Goal: Communication & Community: Answer question/provide support

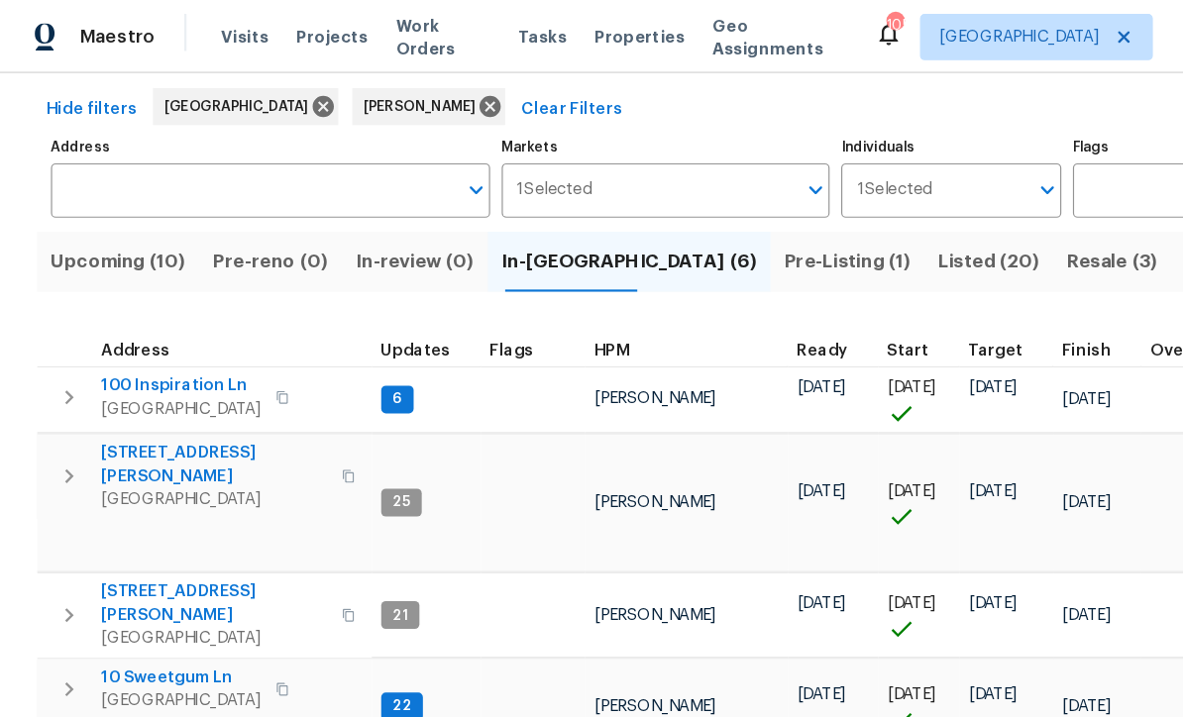
scroll to position [81, 0]
click at [143, 334] on span "100 Inspiration Ln" at bounding box center [155, 331] width 137 height 20
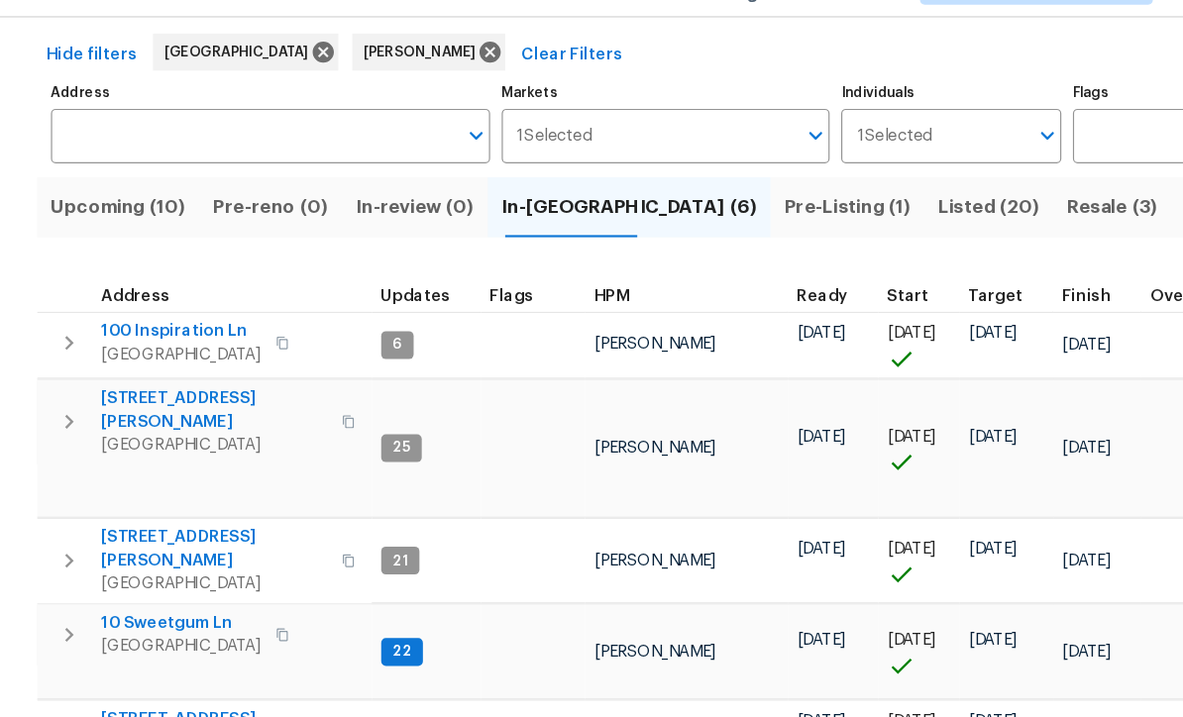
click at [129, 653] on span "386 Hill Crest Cir" at bounding box center [174, 663] width 174 height 20
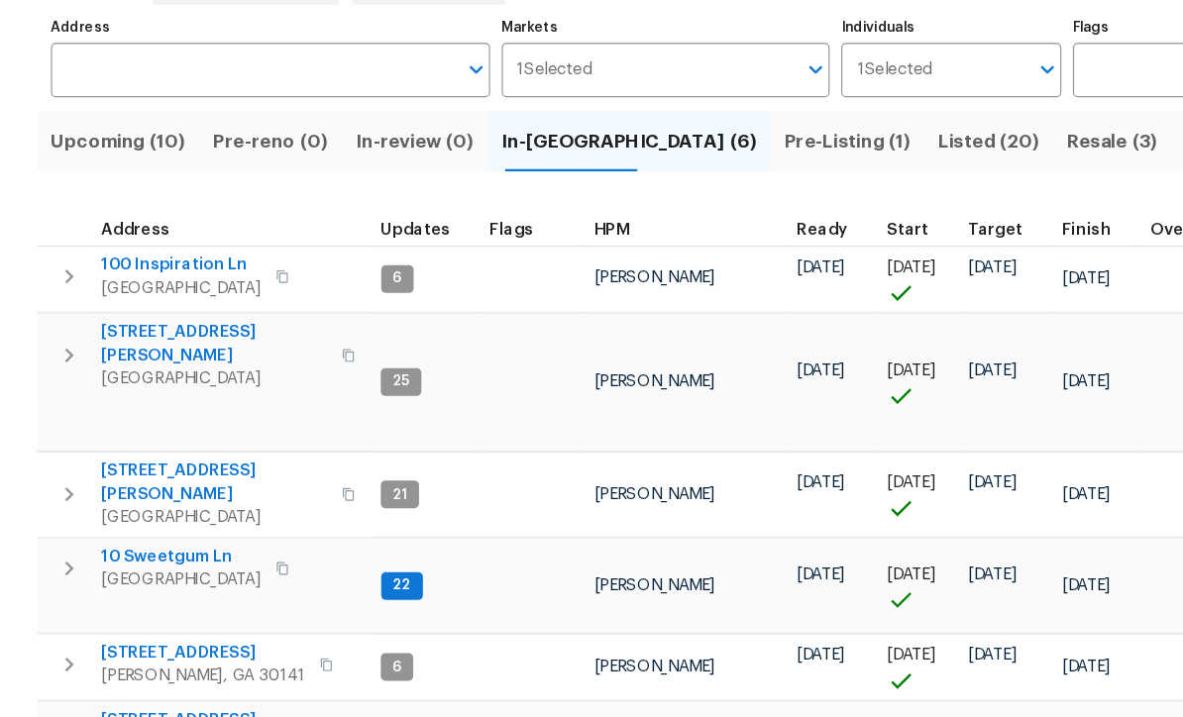
click at [129, 571] on span "10 Sweetgum Ln" at bounding box center [155, 581] width 137 height 20
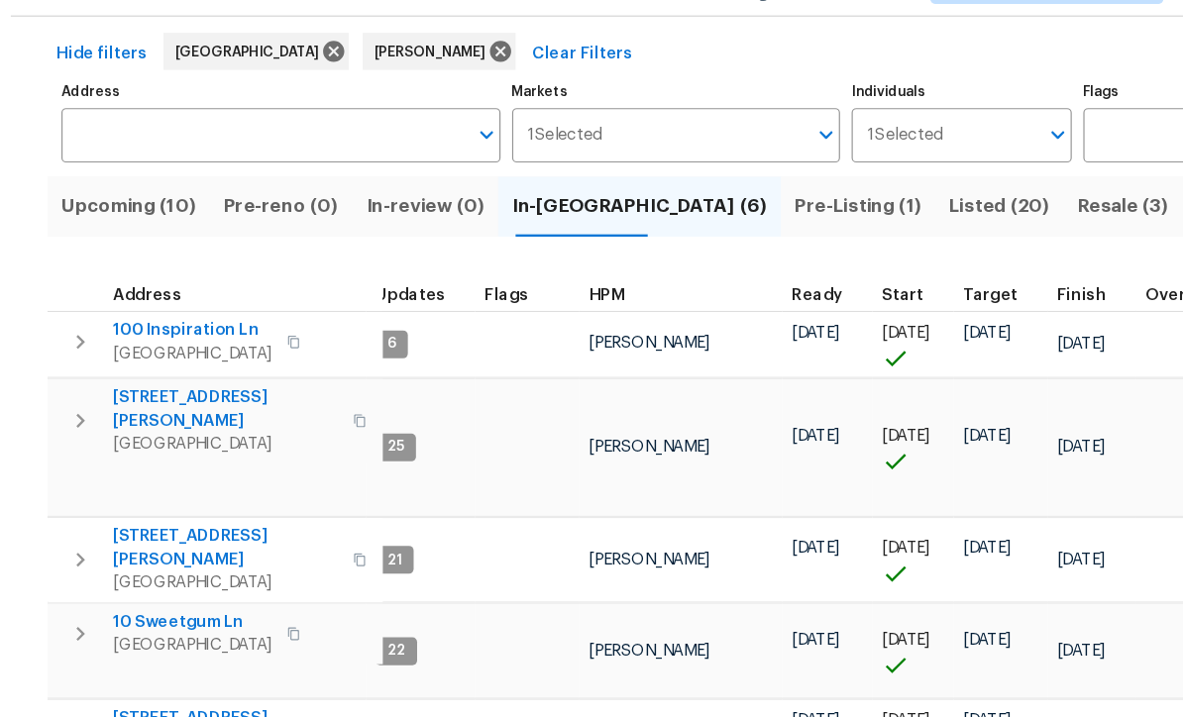
scroll to position [63, 0]
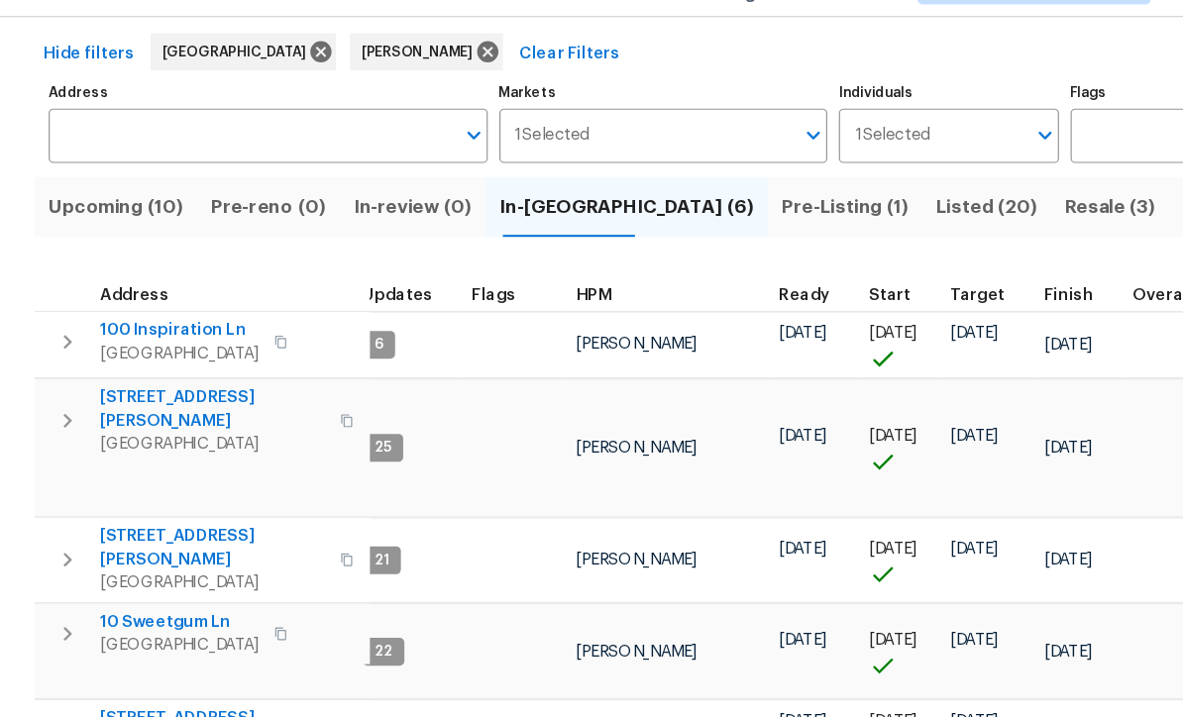
click at [105, 497] on span "[STREET_ADDRESS][PERSON_NAME]" at bounding box center [183, 517] width 193 height 40
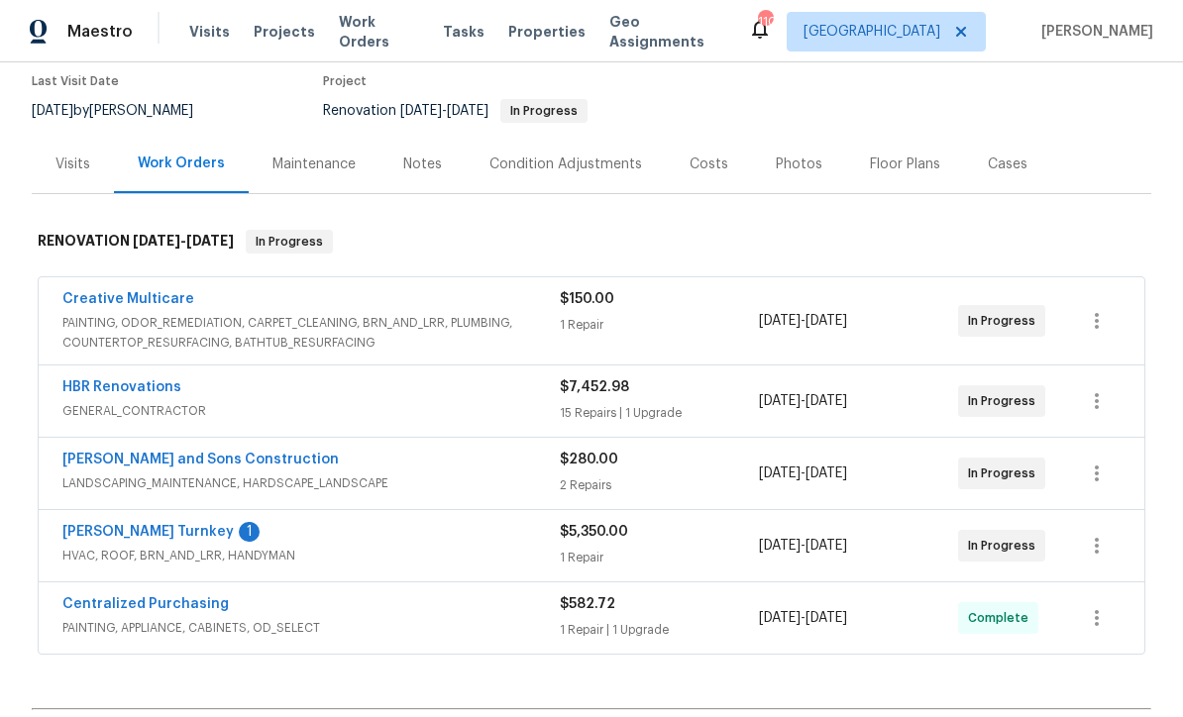
scroll to position [188, 0]
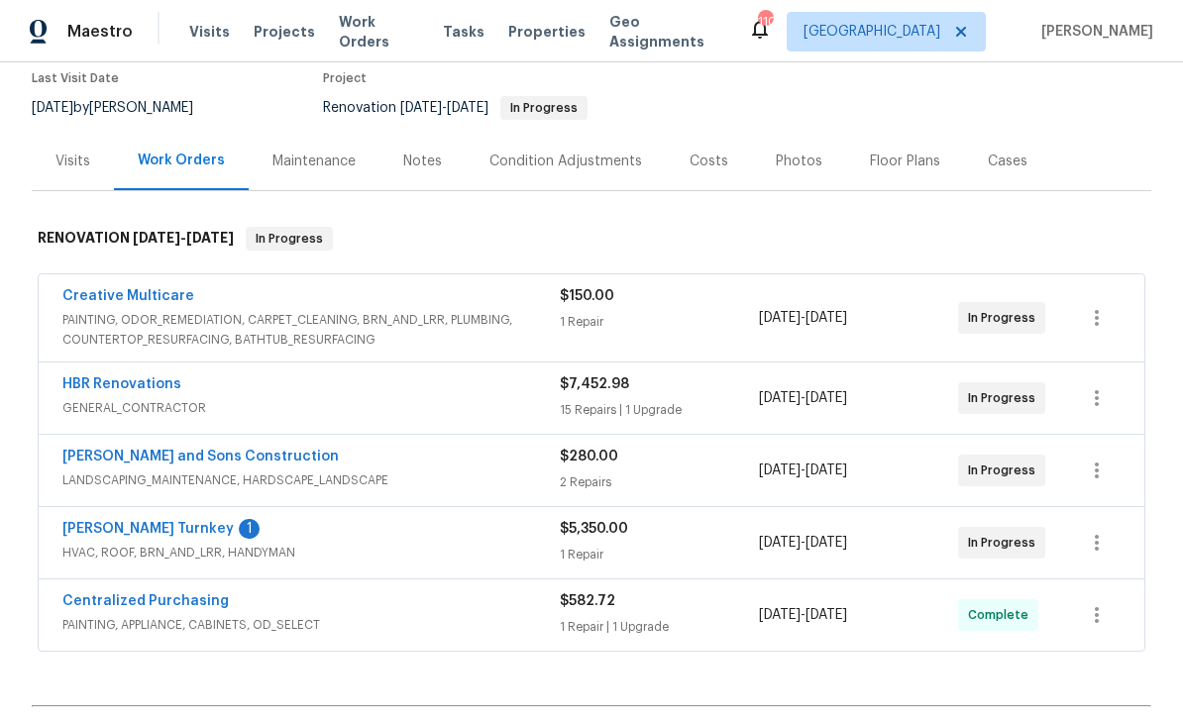
click at [101, 522] on link "[PERSON_NAME] Turnkey" at bounding box center [147, 529] width 171 height 14
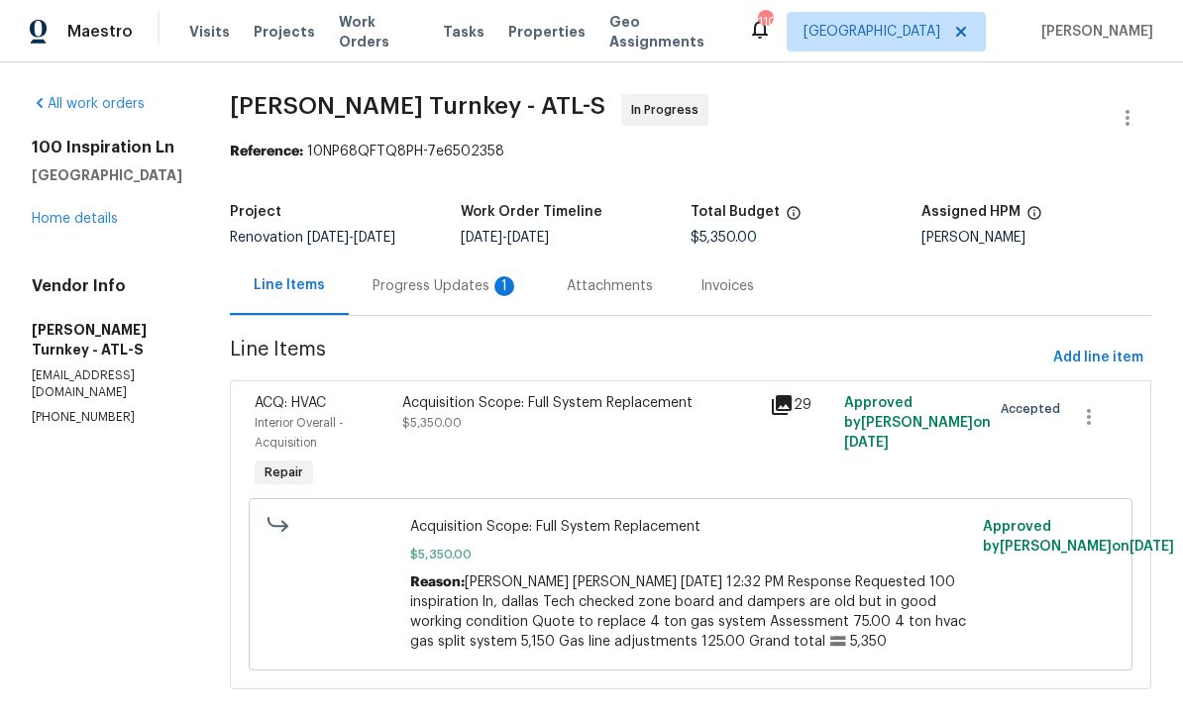
click at [393, 295] on div "Progress Updates 1" at bounding box center [445, 286] width 147 height 20
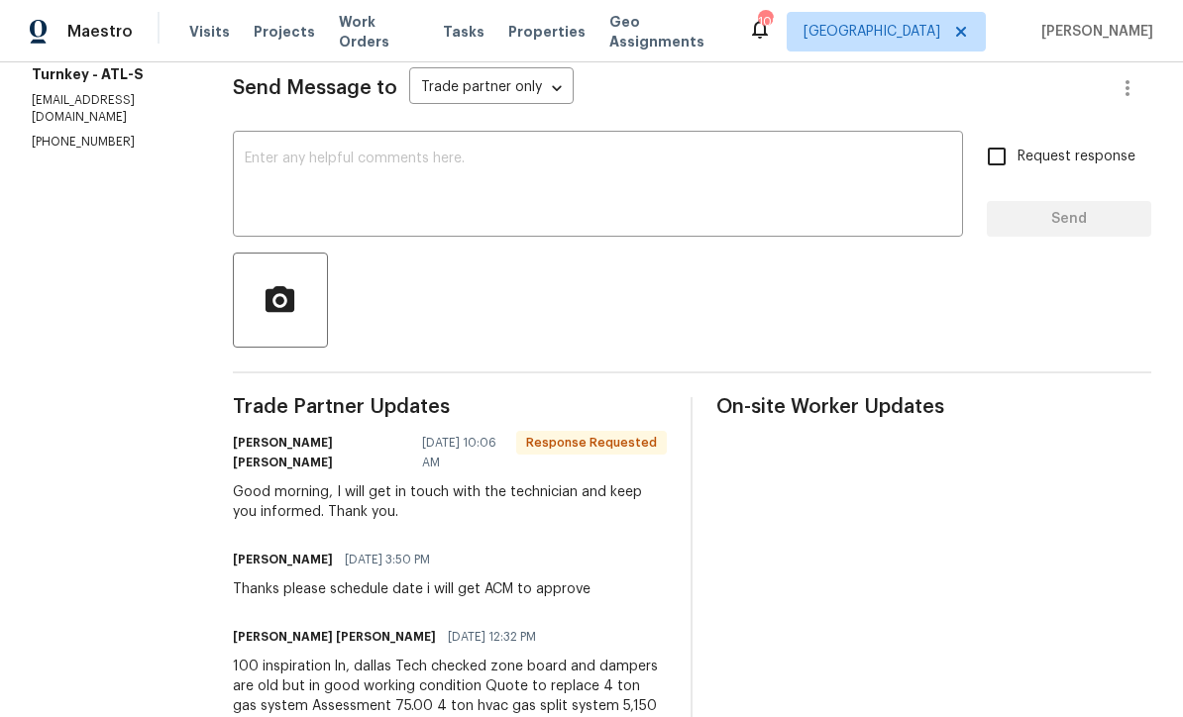
scroll to position [273, 0]
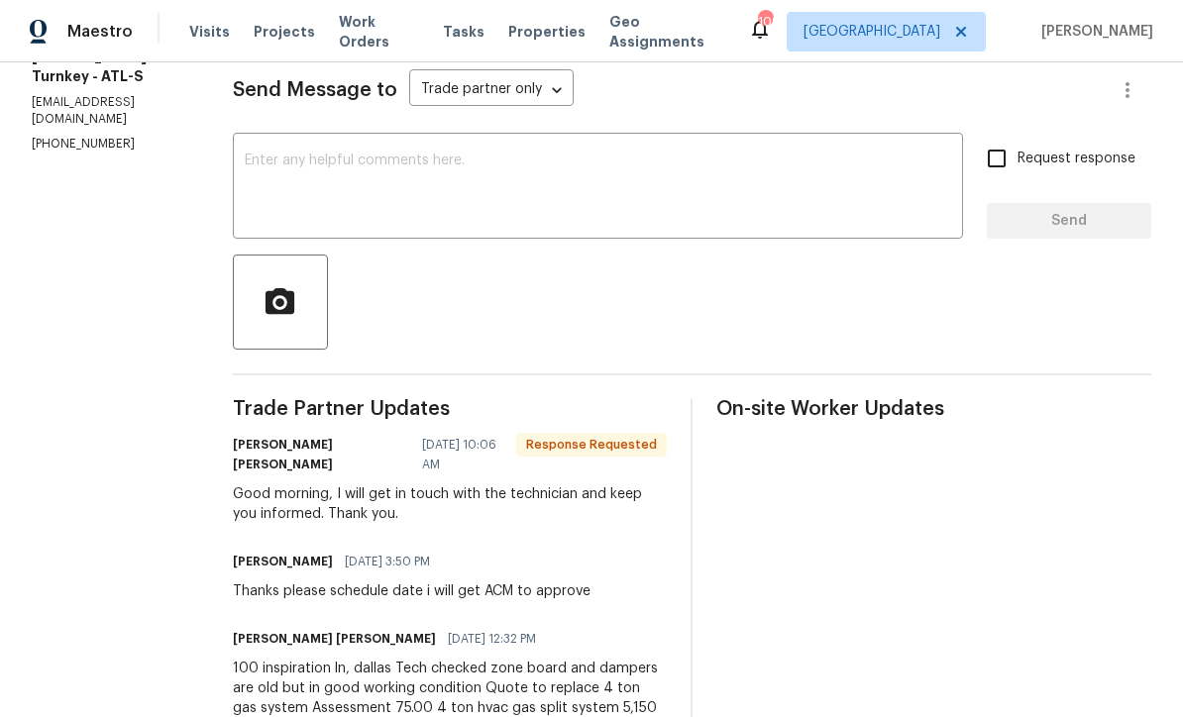
click at [257, 156] on textarea at bounding box center [598, 188] width 706 height 69
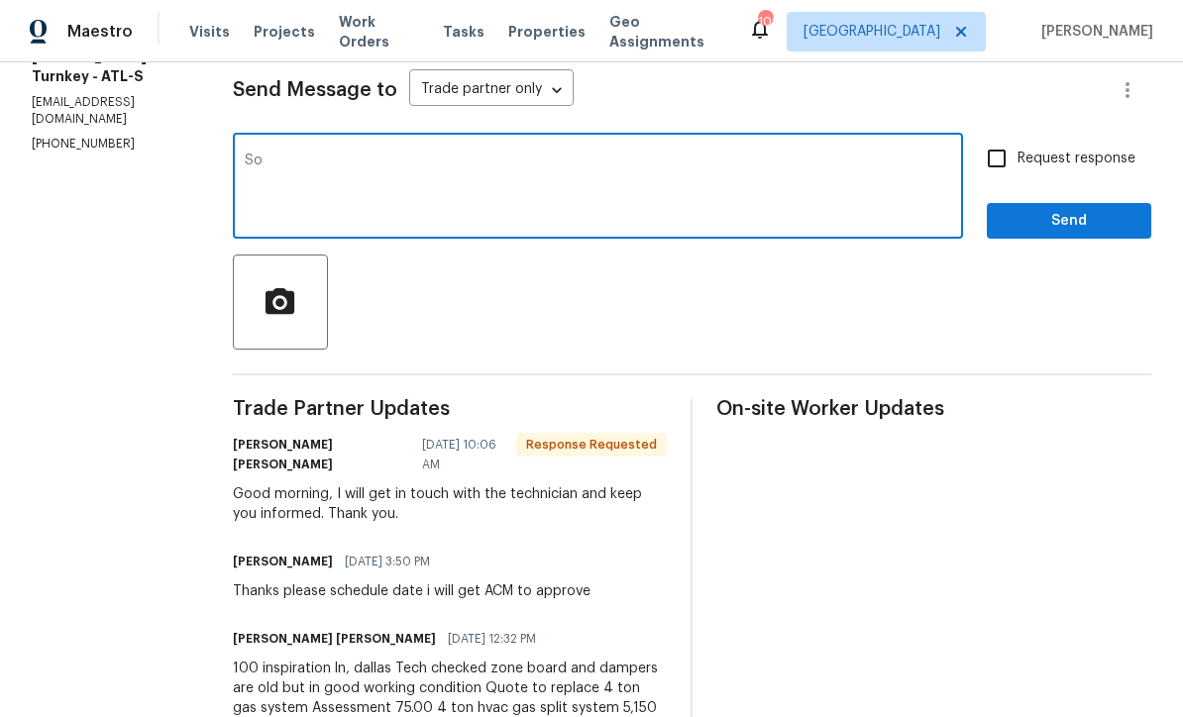
type textarea "S"
type textarea "WO is approved"
click at [993, 158] on input "Request response" at bounding box center [997, 159] width 42 height 42
checkbox input "true"
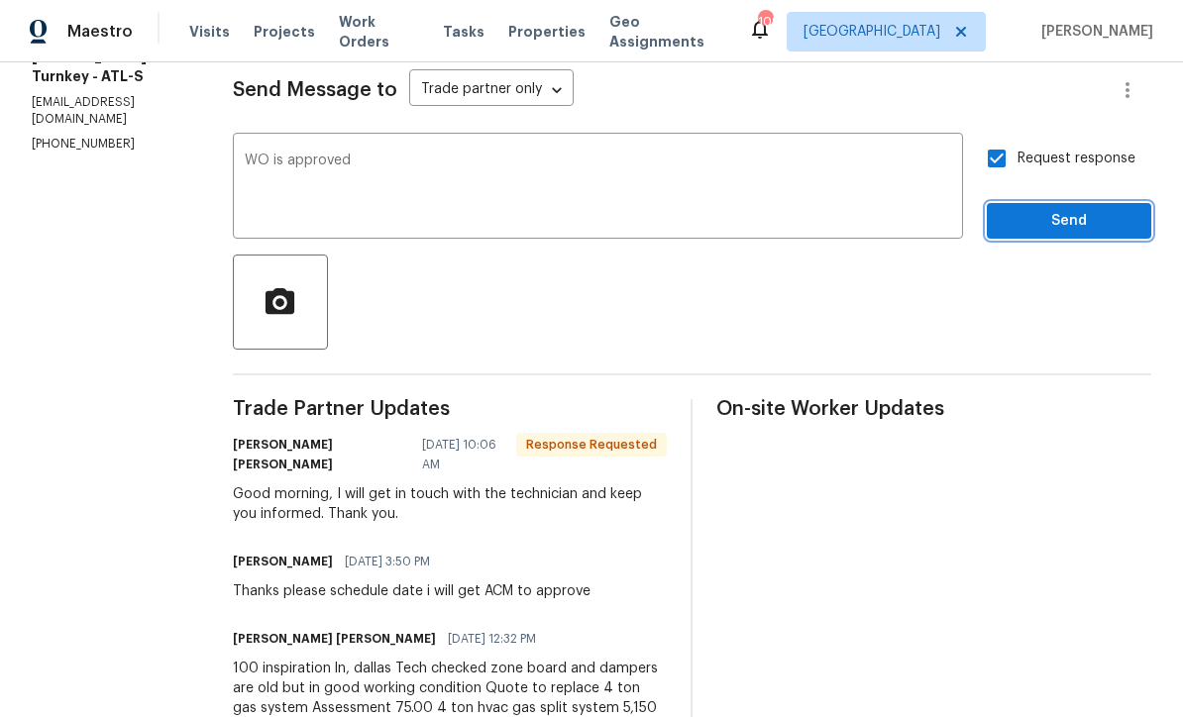
click at [1058, 229] on span "Send" at bounding box center [1068, 221] width 133 height 25
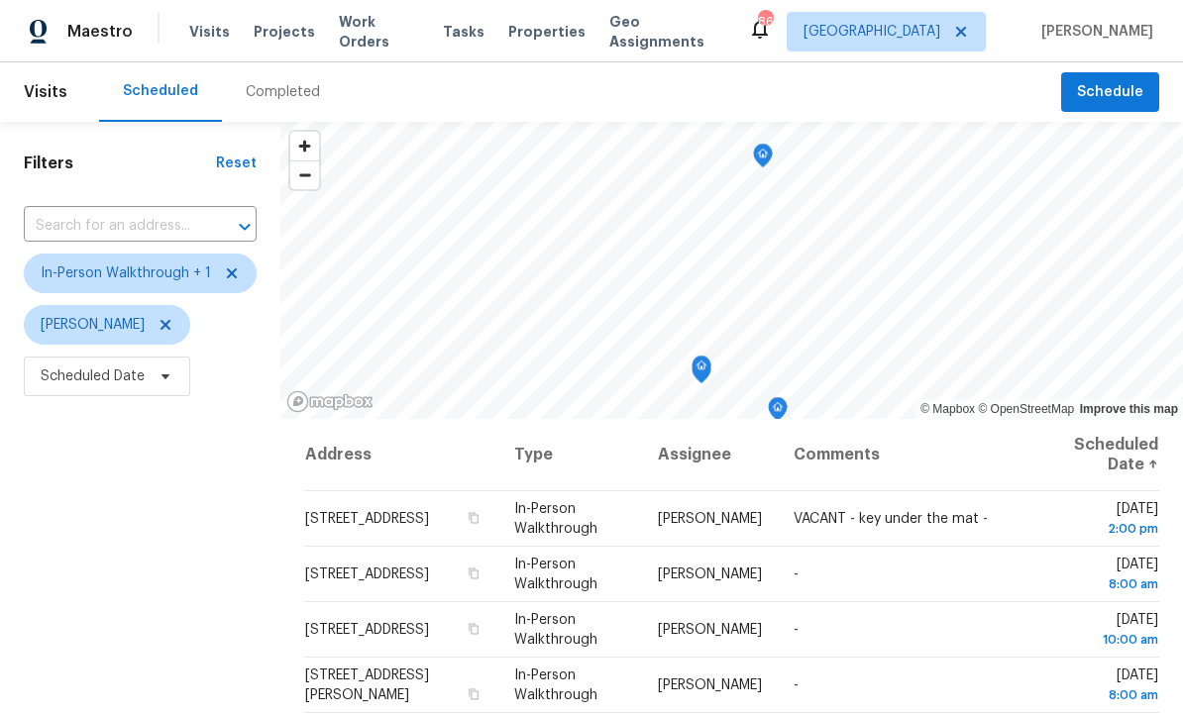
scroll to position [196, 0]
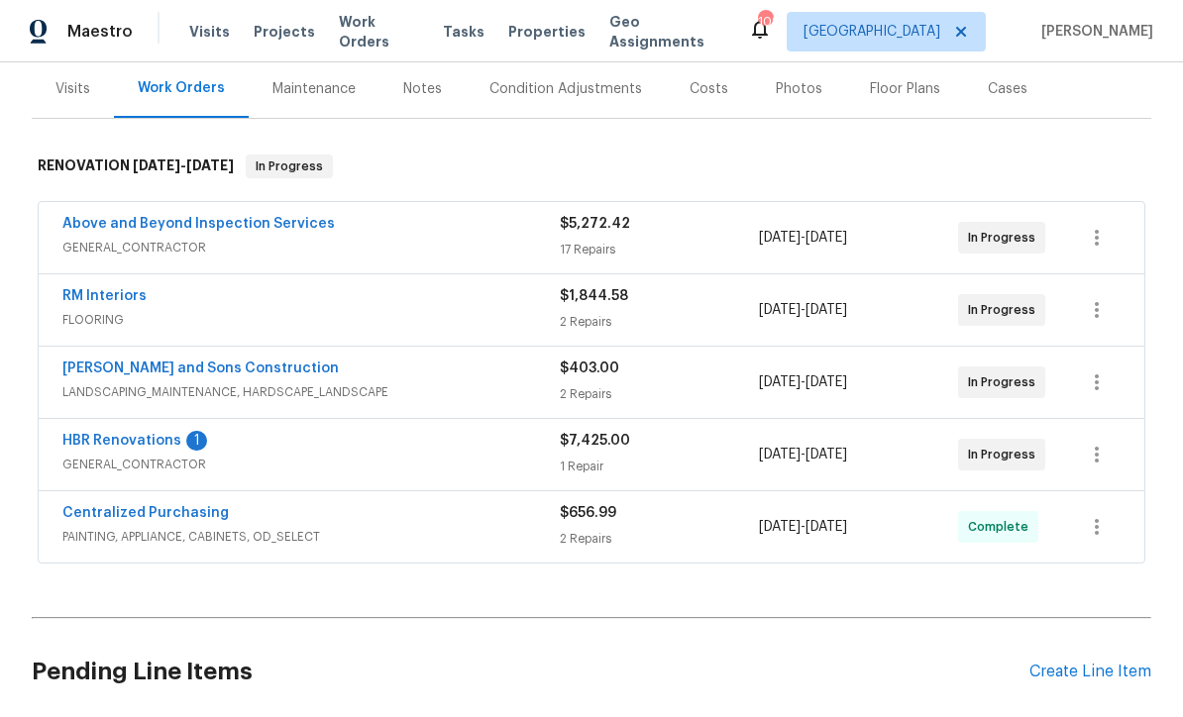
scroll to position [237, 0]
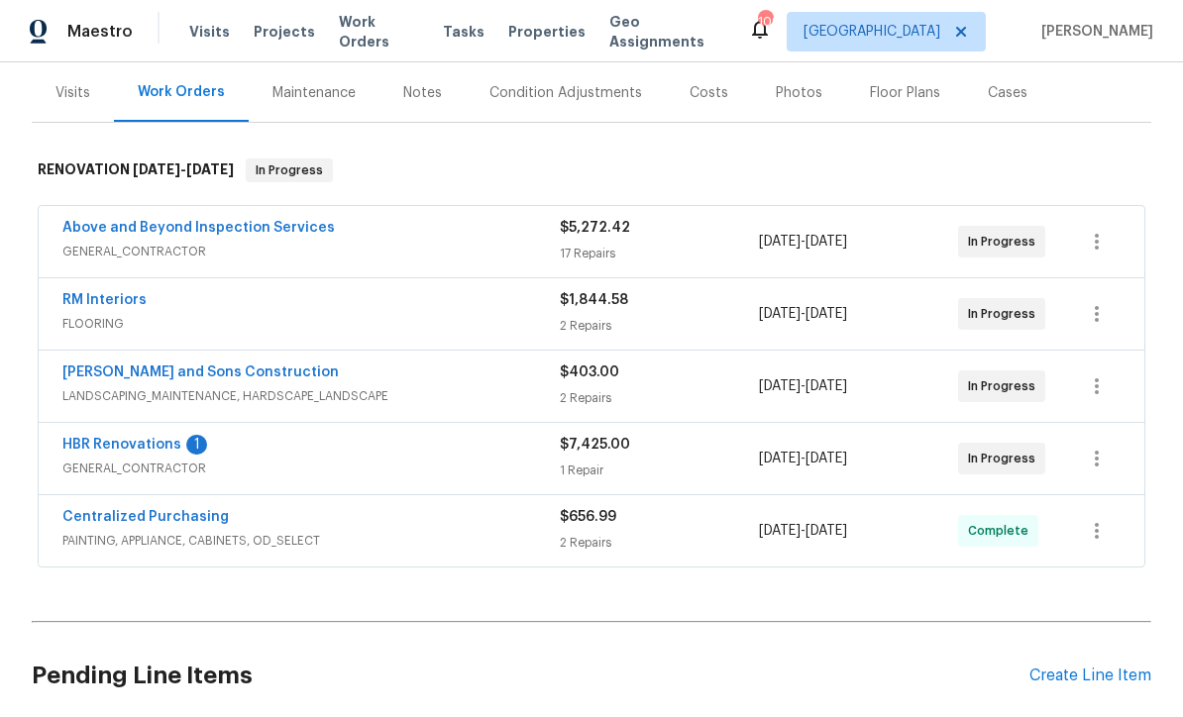
click at [110, 446] on link "HBR Renovations" at bounding box center [121, 445] width 119 height 14
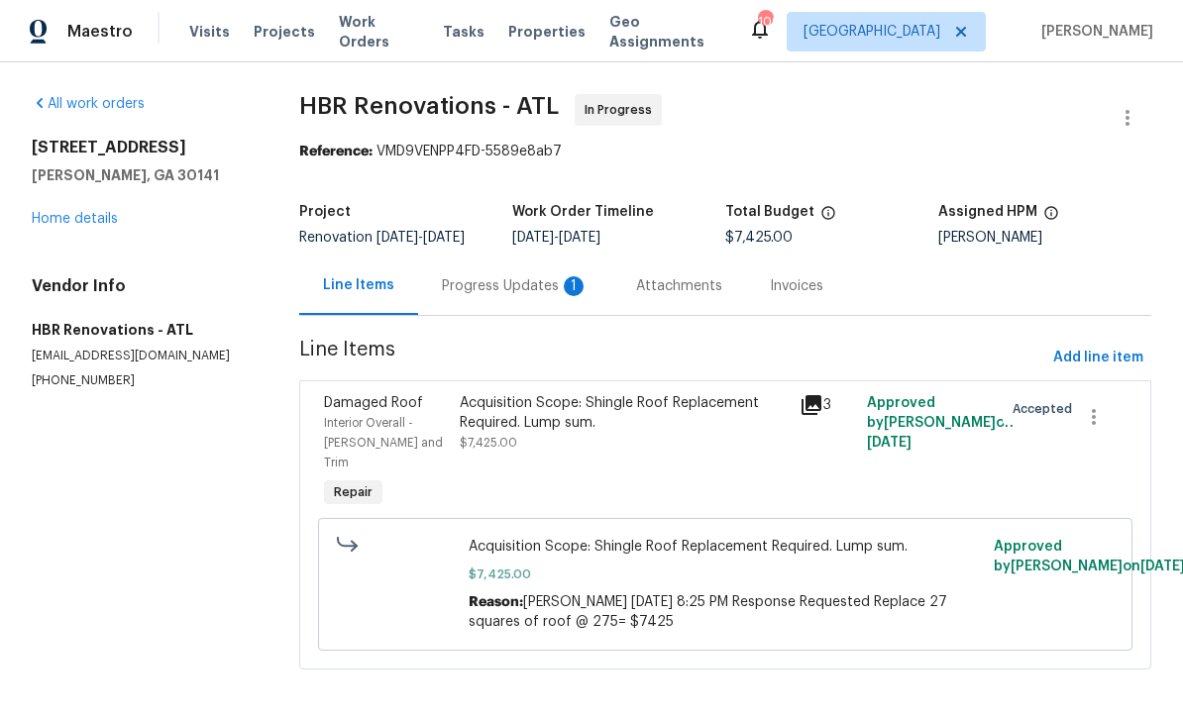
click at [484, 296] on div "Progress Updates 1" at bounding box center [515, 286] width 147 height 20
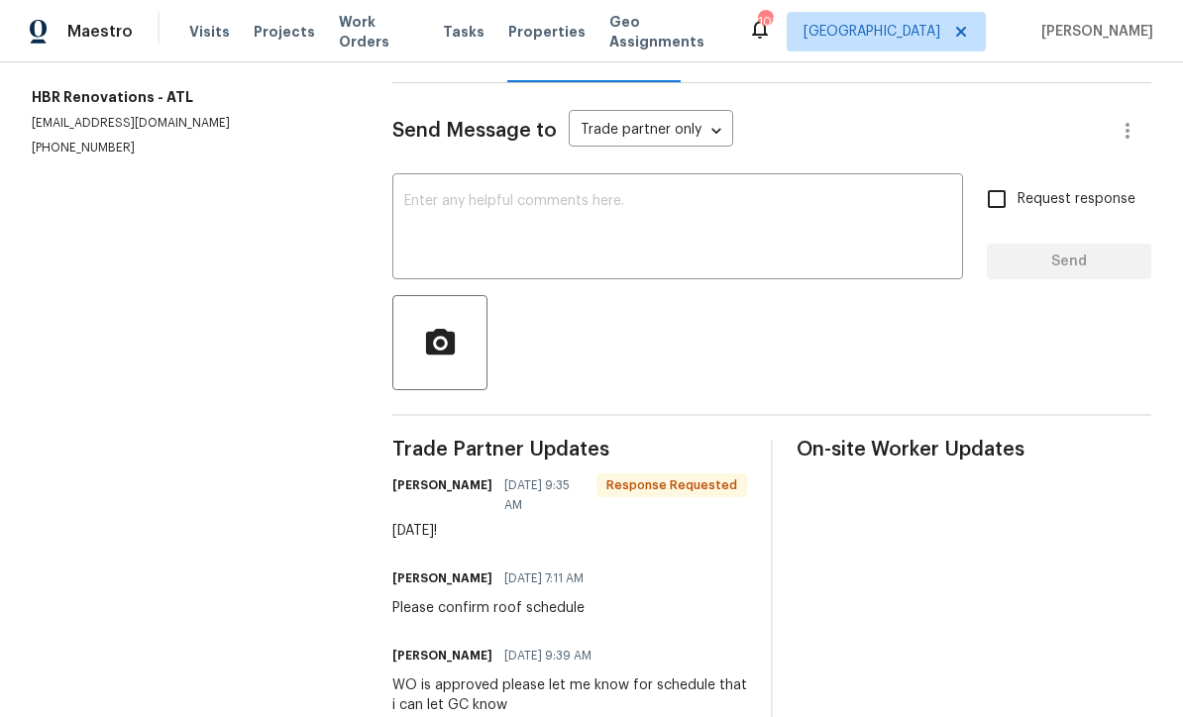
scroll to position [230, 0]
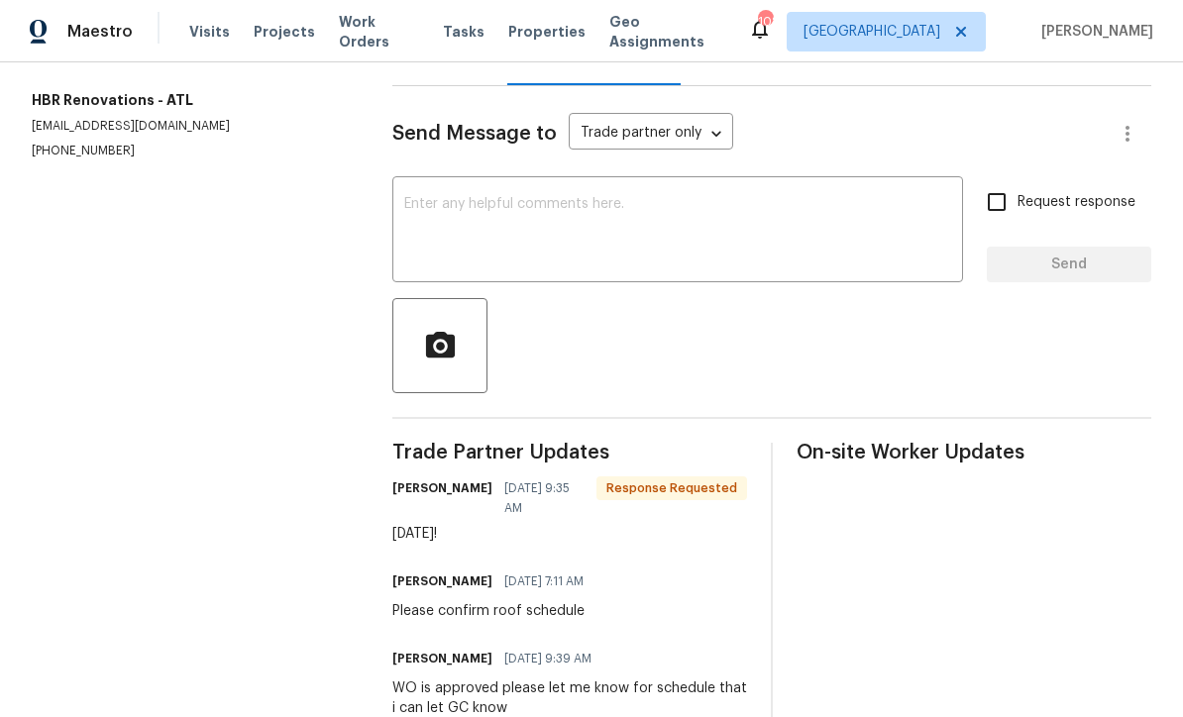
click at [421, 220] on textarea at bounding box center [677, 231] width 547 height 69
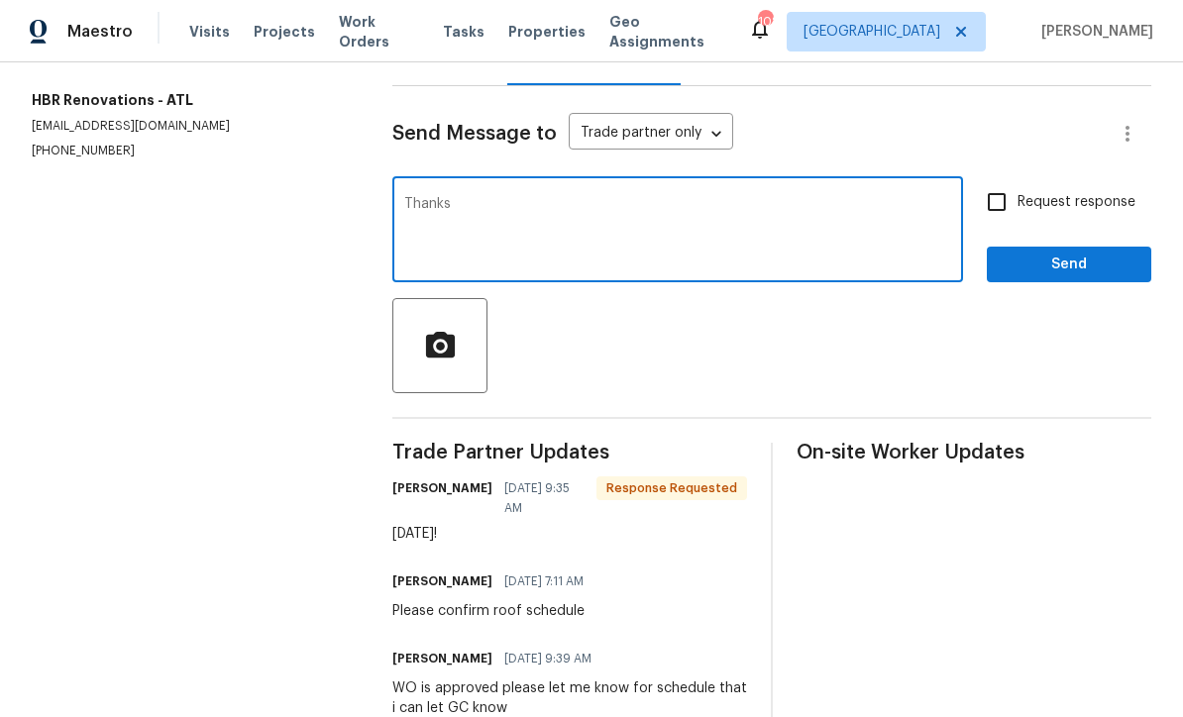
type textarea "Thanks"
click at [1034, 277] on span "Send" at bounding box center [1068, 265] width 133 height 25
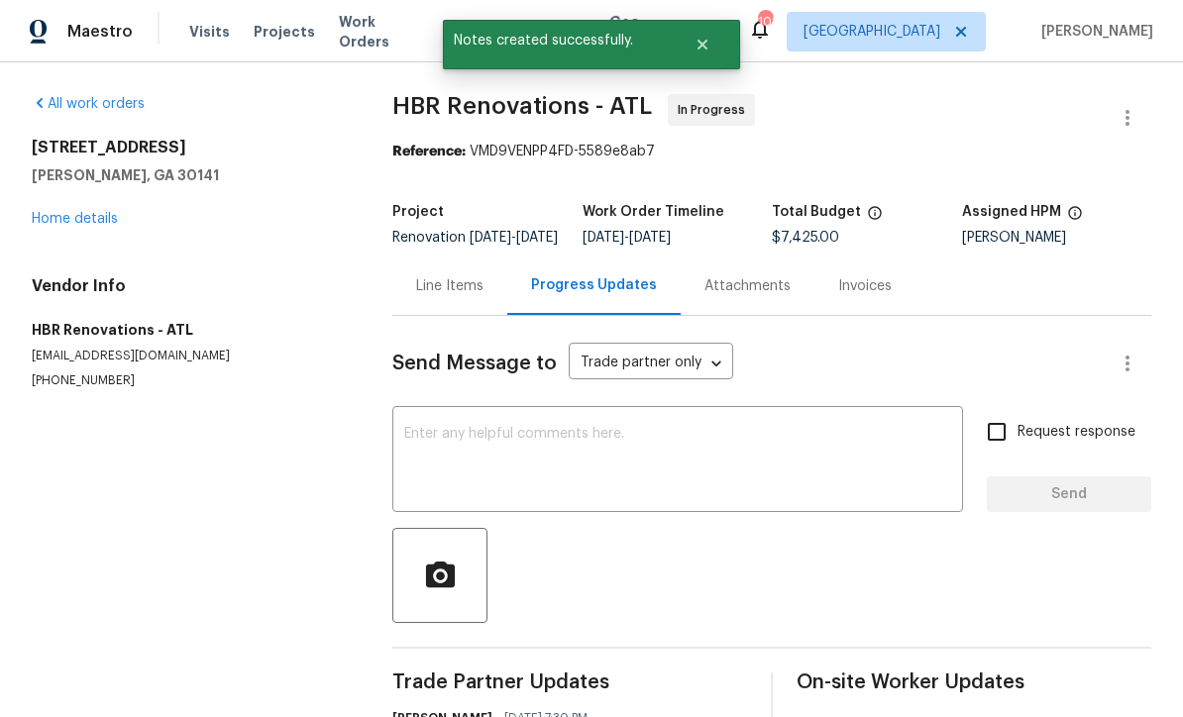
click at [61, 224] on link "Home details" at bounding box center [75, 219] width 86 height 14
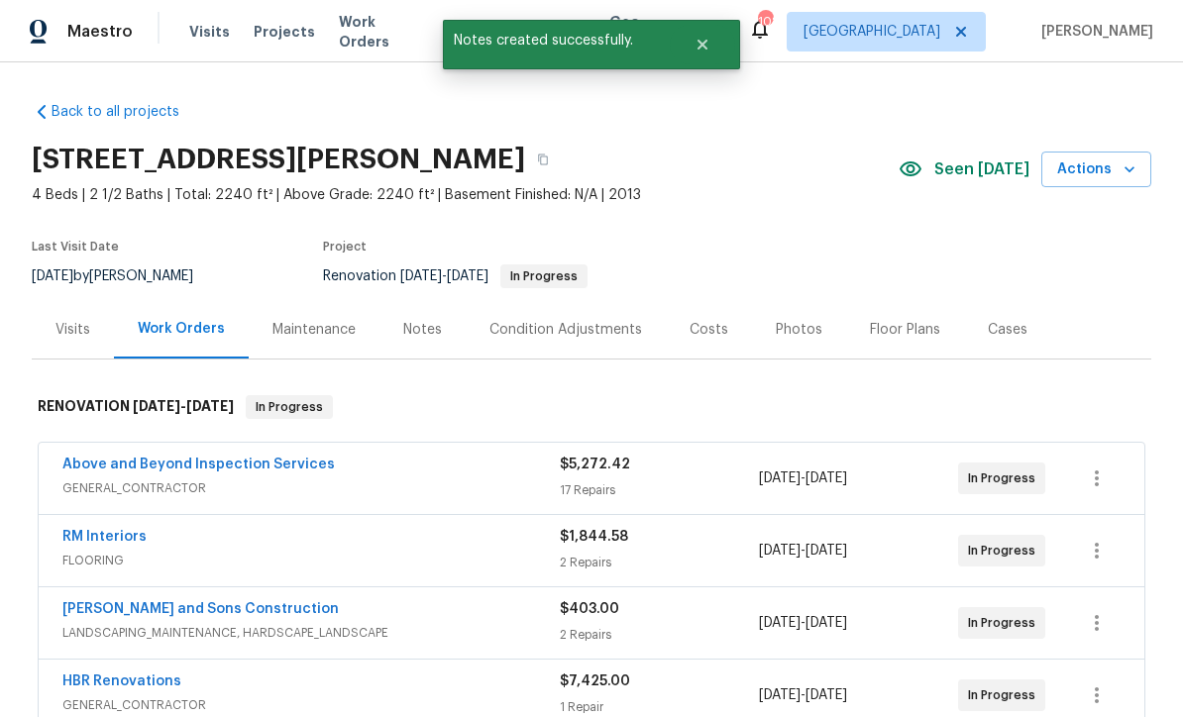
click at [419, 326] on div "Notes" at bounding box center [422, 330] width 39 height 20
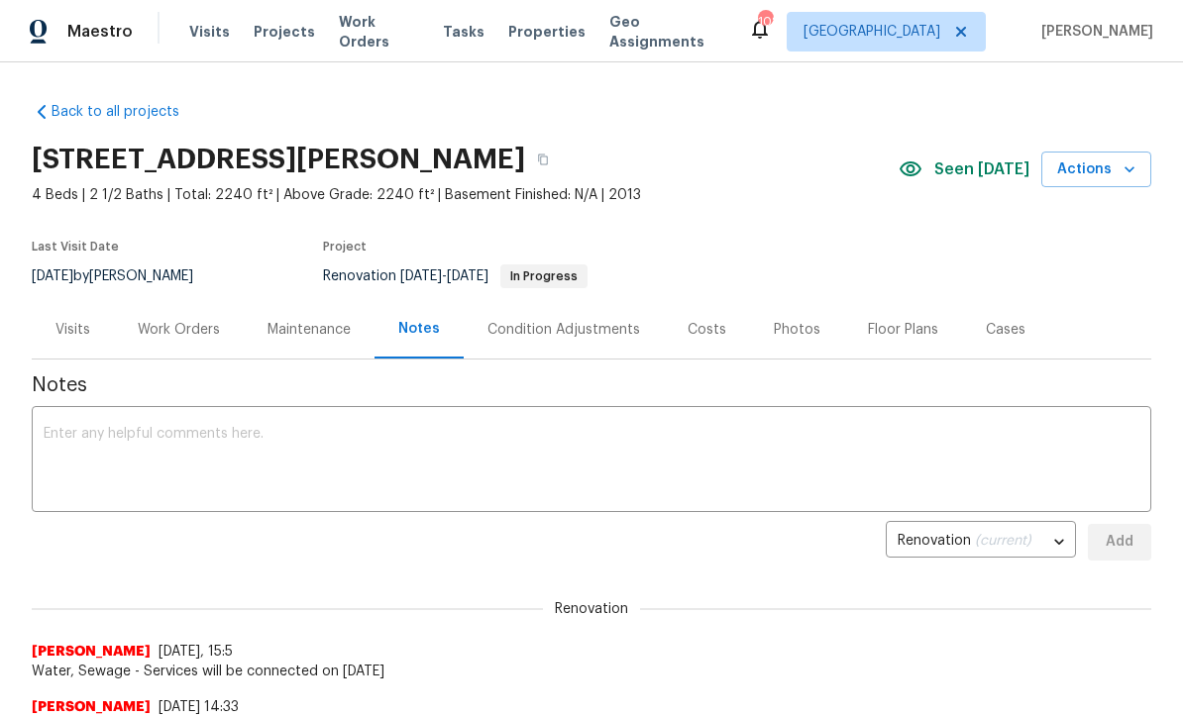
click at [52, 432] on textarea at bounding box center [592, 461] width 1096 height 69
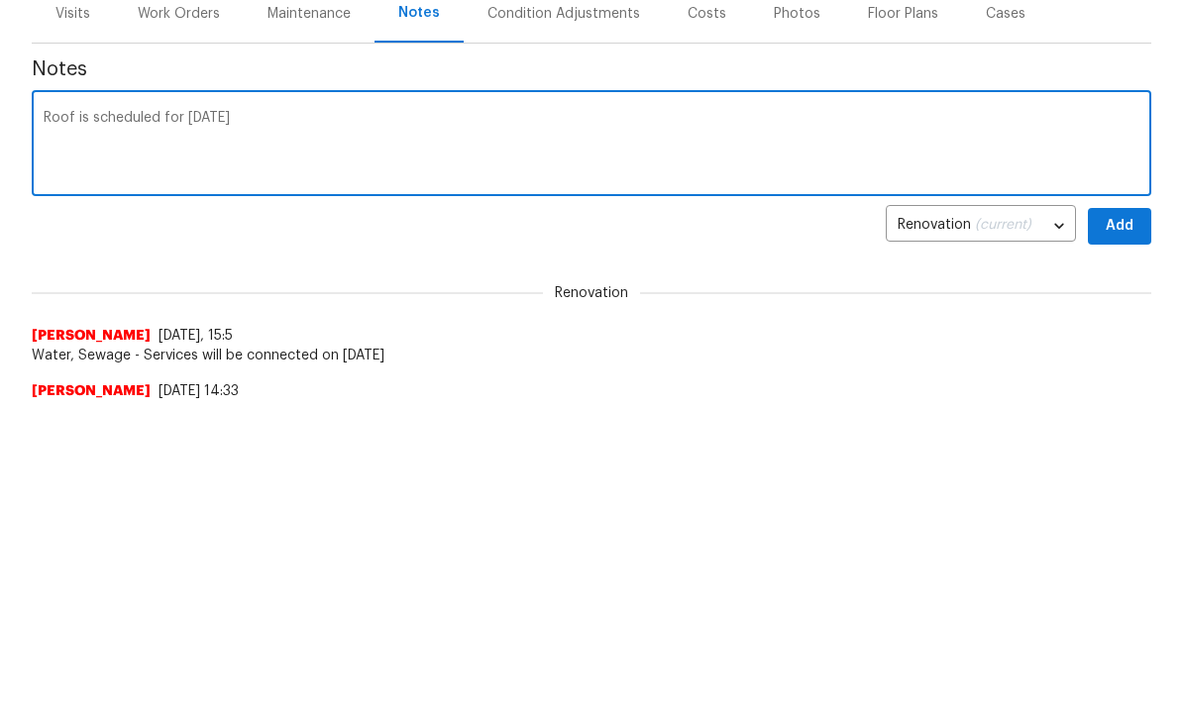
type textarea "Roof is scheduled for 10/3/25"
click at [1124, 530] on span "Add" at bounding box center [1119, 542] width 32 height 25
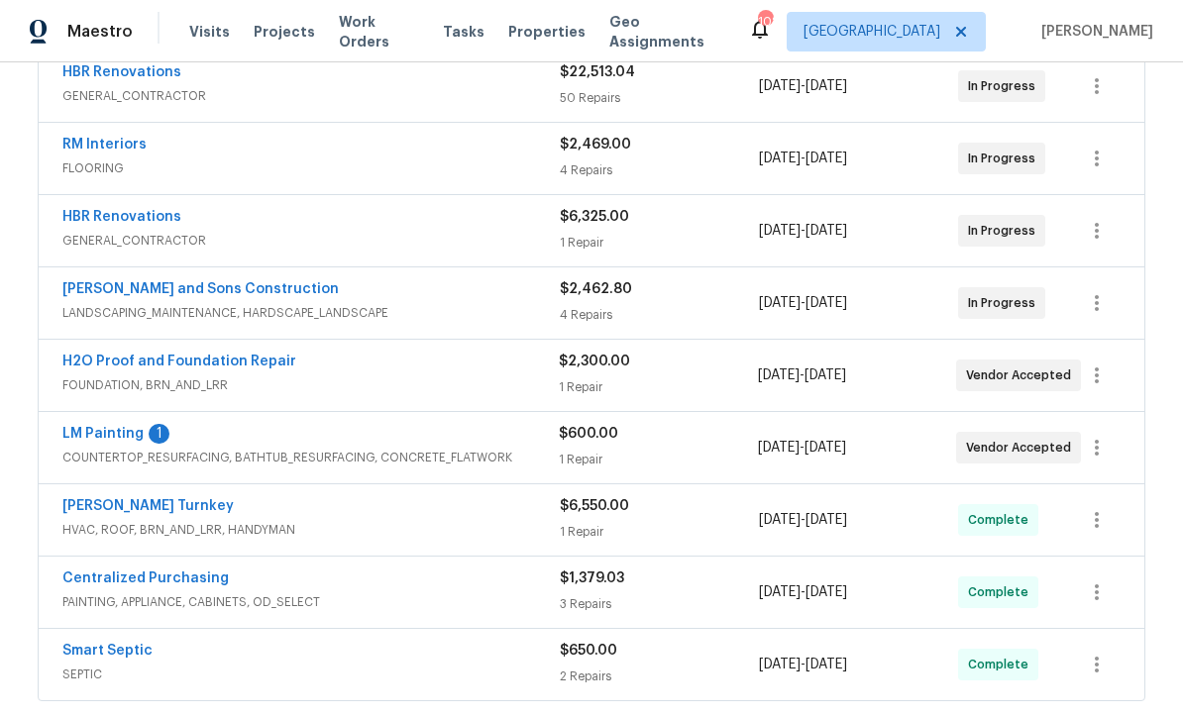
scroll to position [508, 0]
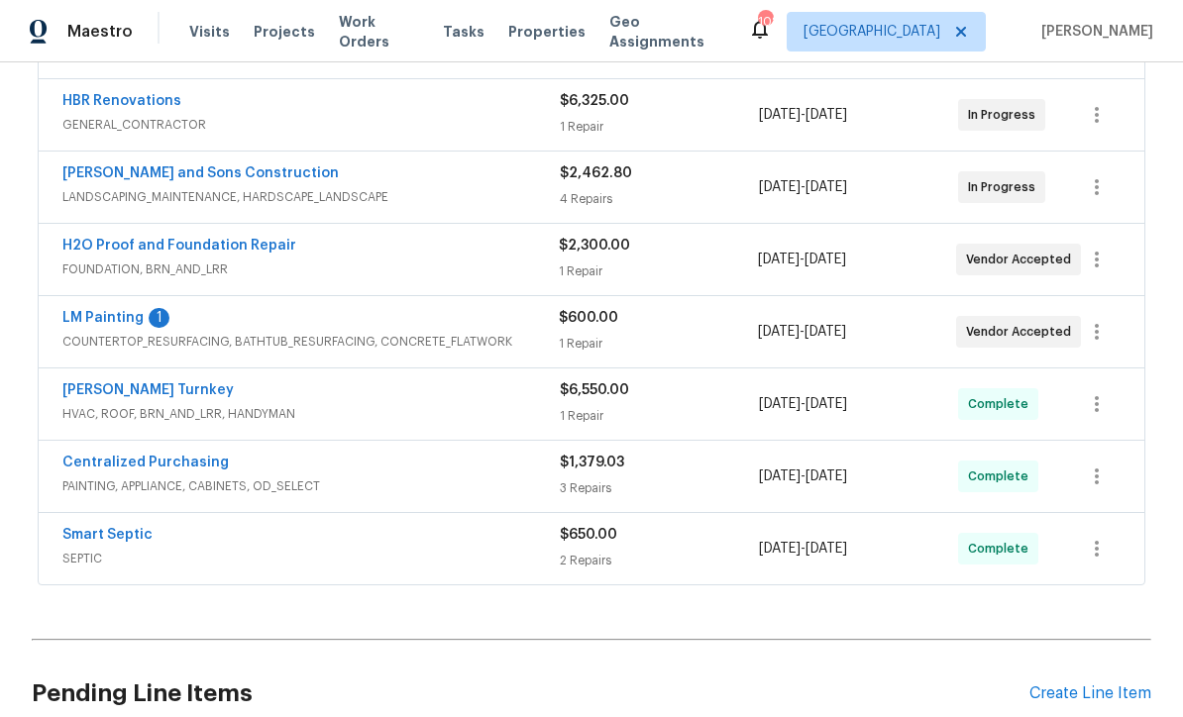
click at [88, 323] on link "LM Painting" at bounding box center [102, 318] width 81 height 14
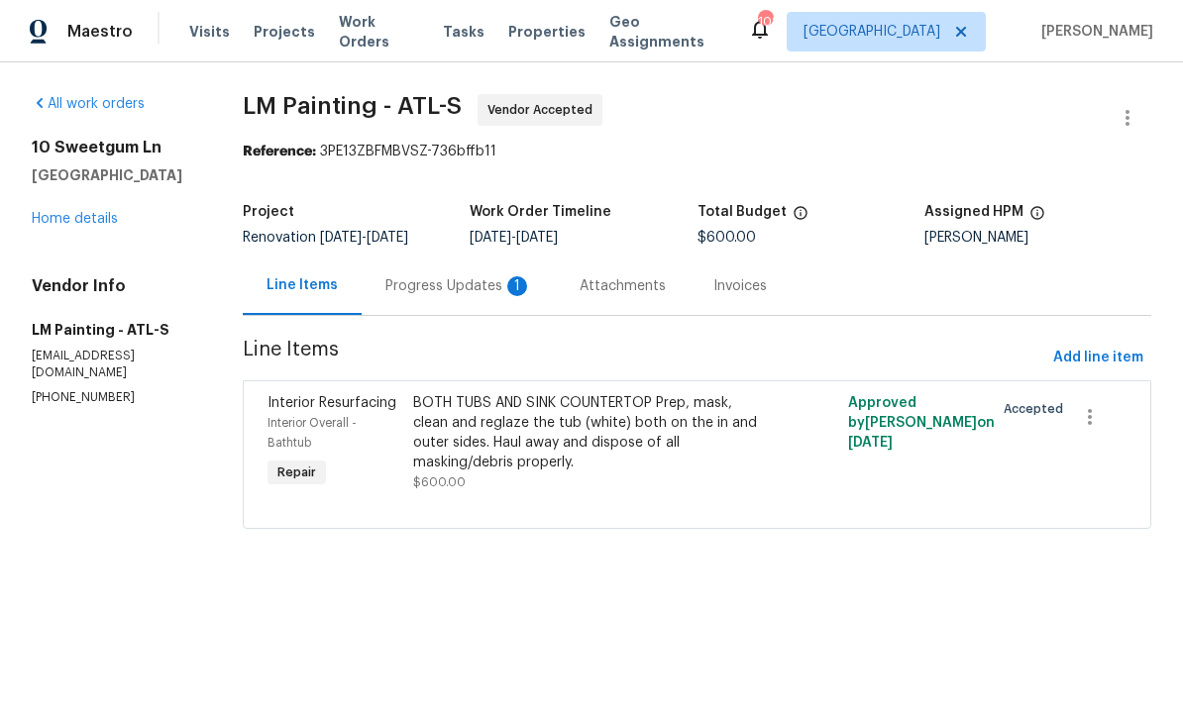
click at [482, 296] on div "Progress Updates 1" at bounding box center [458, 286] width 147 height 20
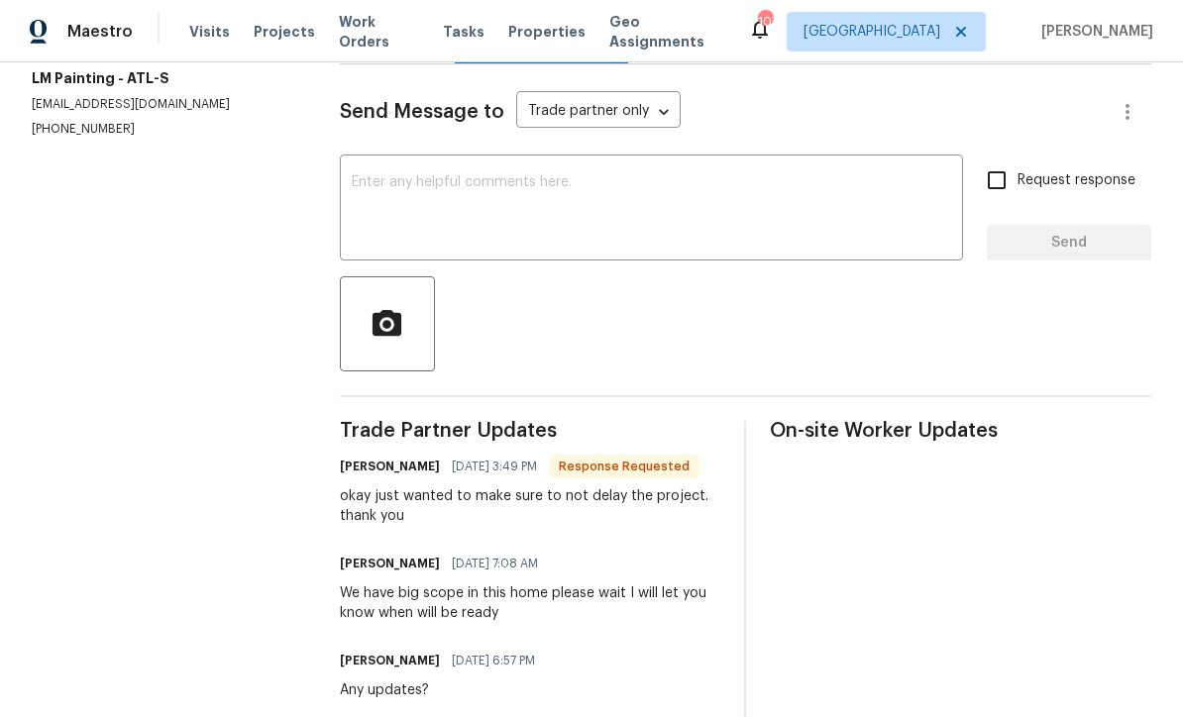
scroll to position [232, 0]
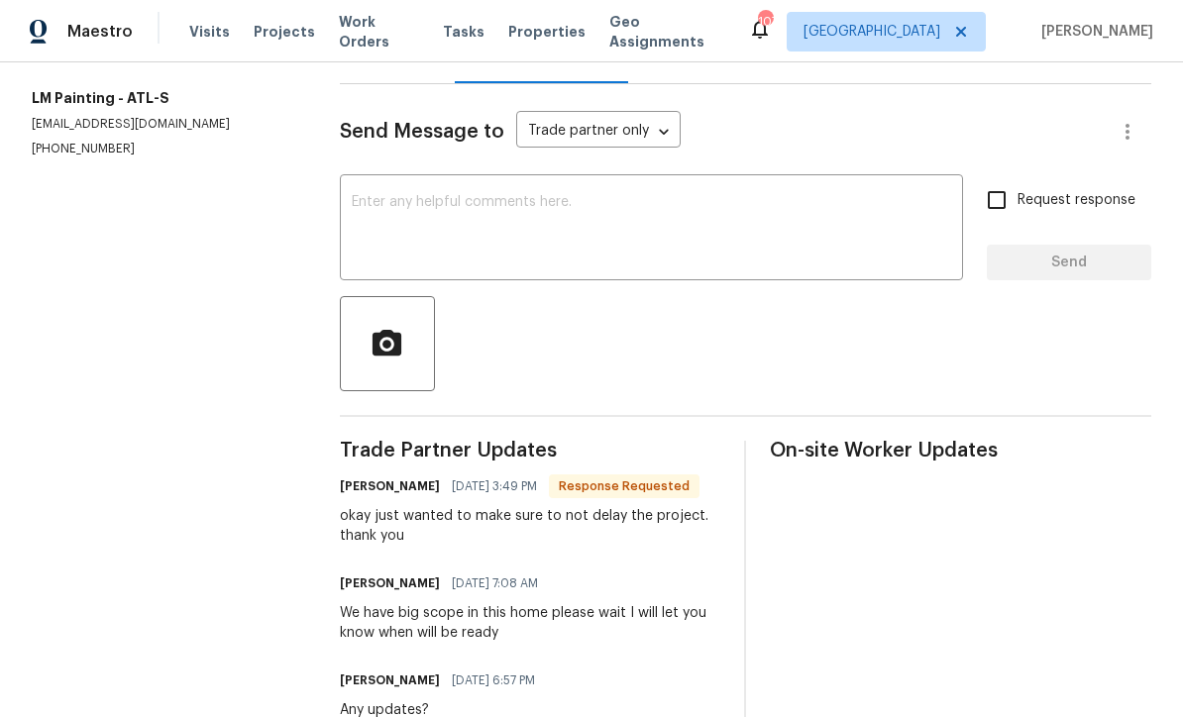
click at [367, 223] on textarea at bounding box center [651, 229] width 599 height 69
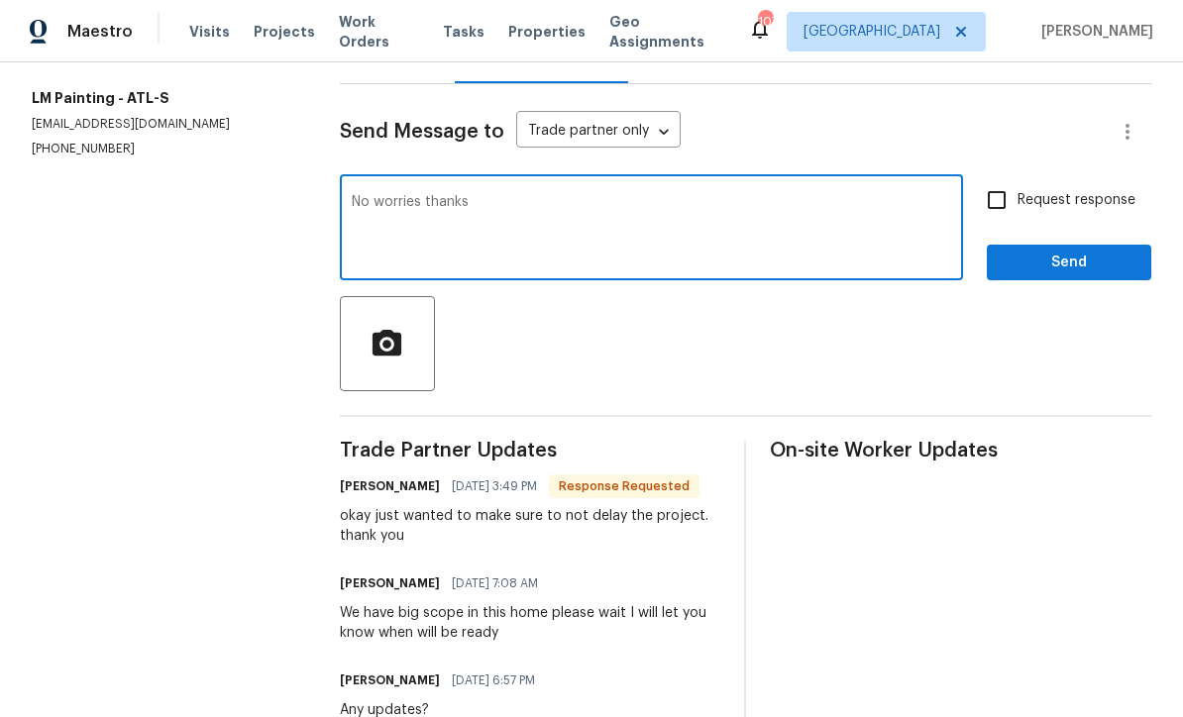
type textarea "No worries thanks"
click at [1055, 275] on span "Send" at bounding box center [1068, 263] width 133 height 25
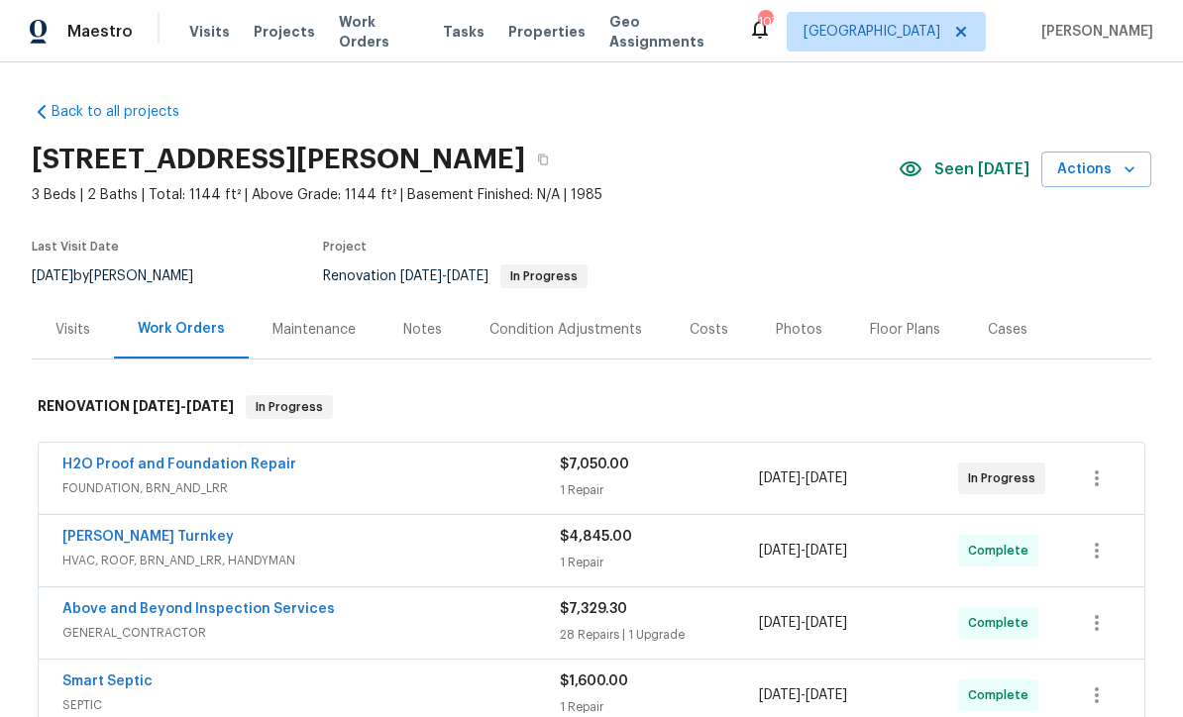
click at [168, 462] on link "H2O Proof and Foundation Repair" at bounding box center [179, 465] width 234 height 14
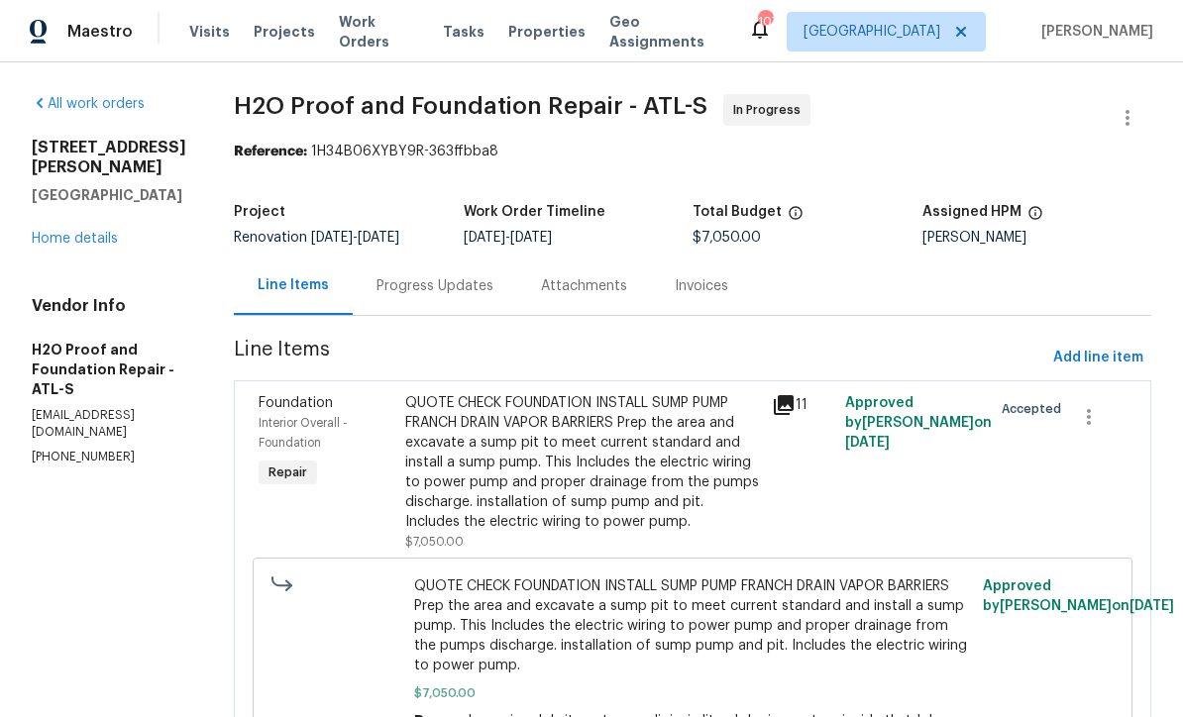
click at [376, 286] on div "Progress Updates" at bounding box center [434, 286] width 117 height 20
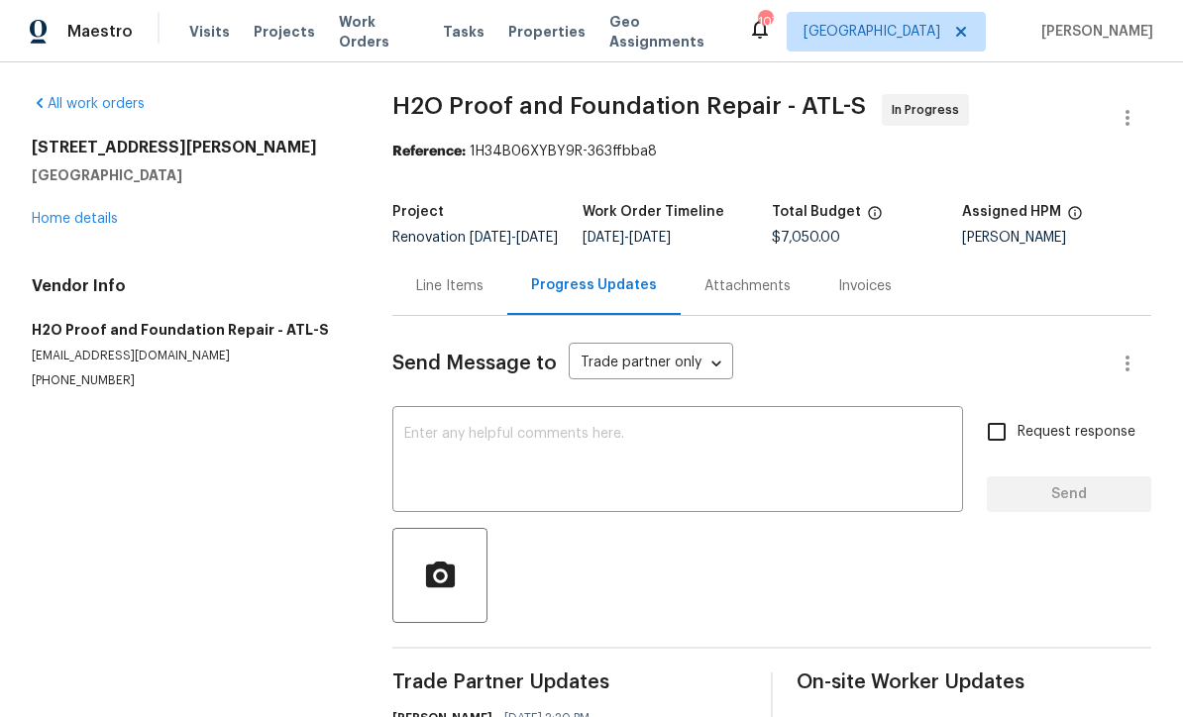
click at [417, 447] on textarea at bounding box center [677, 461] width 547 height 69
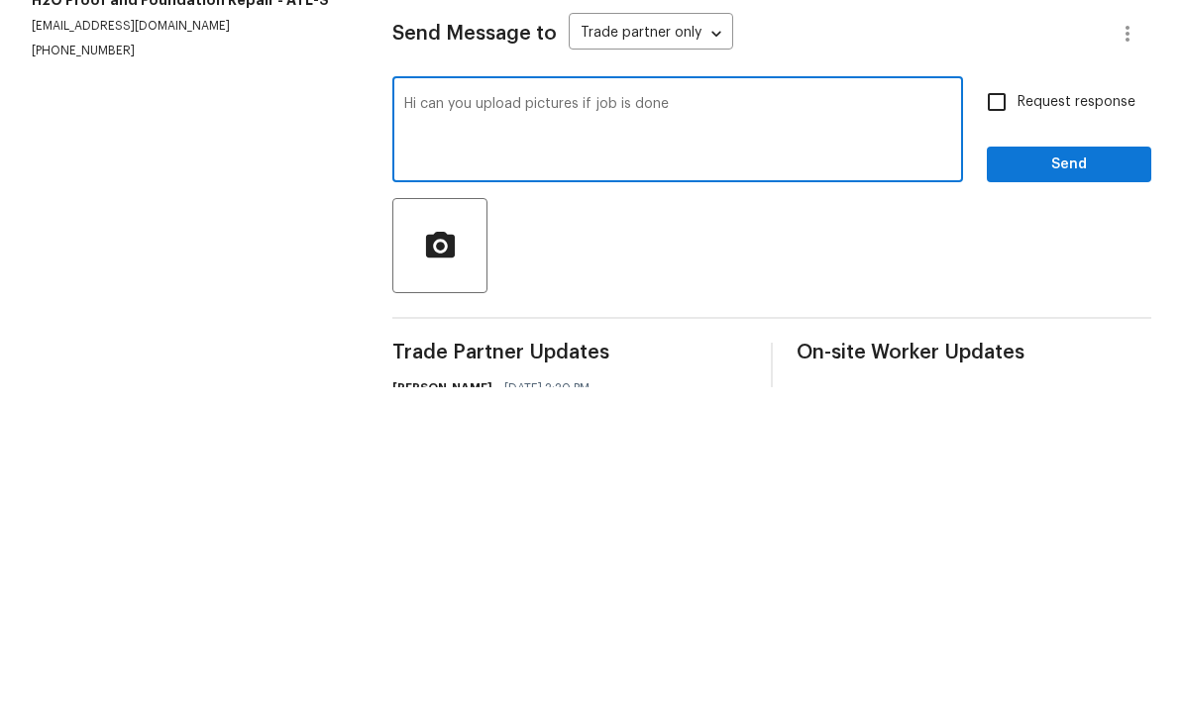
type textarea "Hi can you upload pictures if job is done"
click at [998, 411] on input "Request response" at bounding box center [997, 432] width 42 height 42
checkbox input "true"
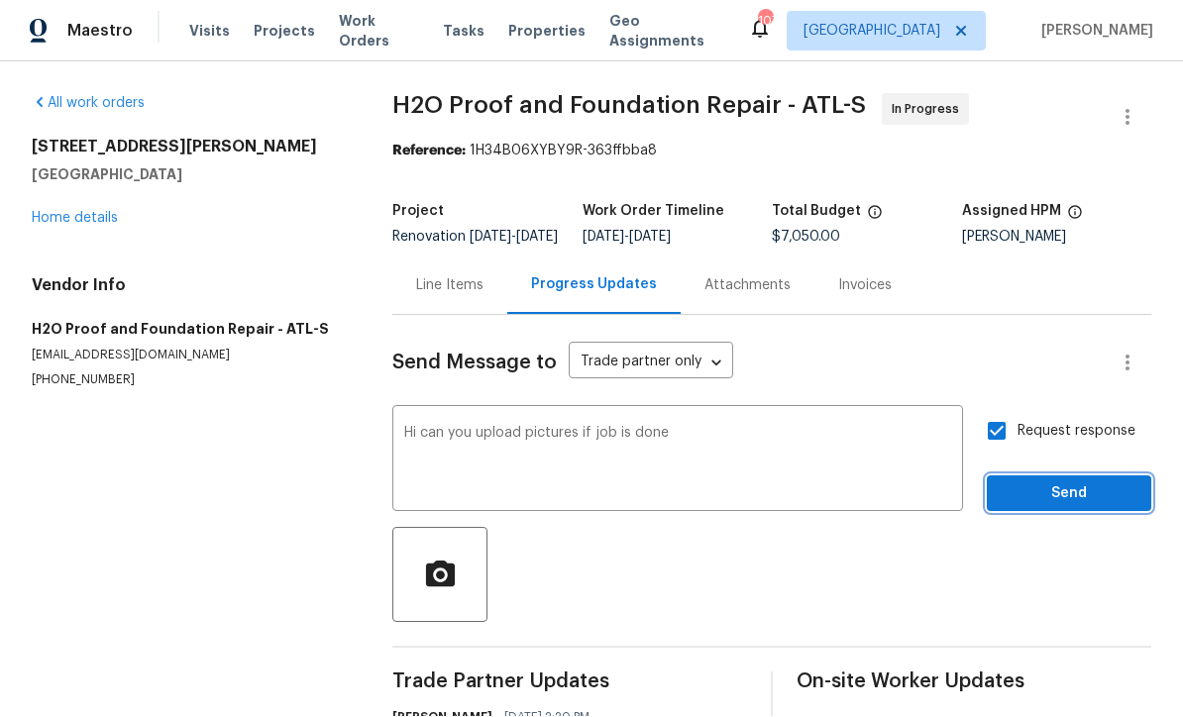
click at [1065, 482] on span "Send" at bounding box center [1068, 494] width 133 height 25
